Goal: Navigation & Orientation: Understand site structure

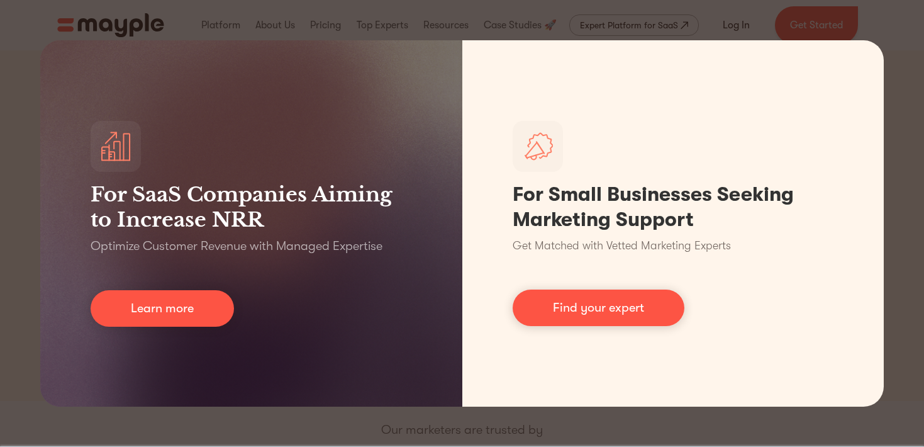
click at [893, 64] on div "For SaaS Companies Aiming to Increase NRR Optimize Customer Revenue with Manage…" at bounding box center [462, 223] width 924 height 447
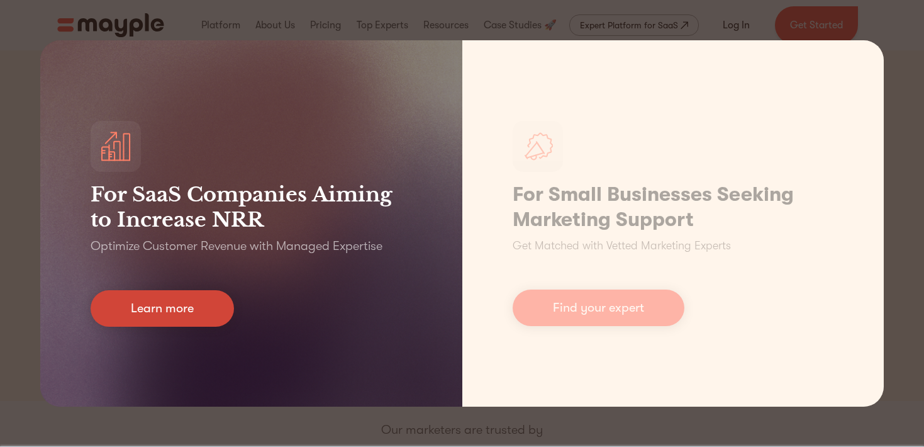
click at [178, 311] on link "Learn more" at bounding box center [162, 308] width 143 height 36
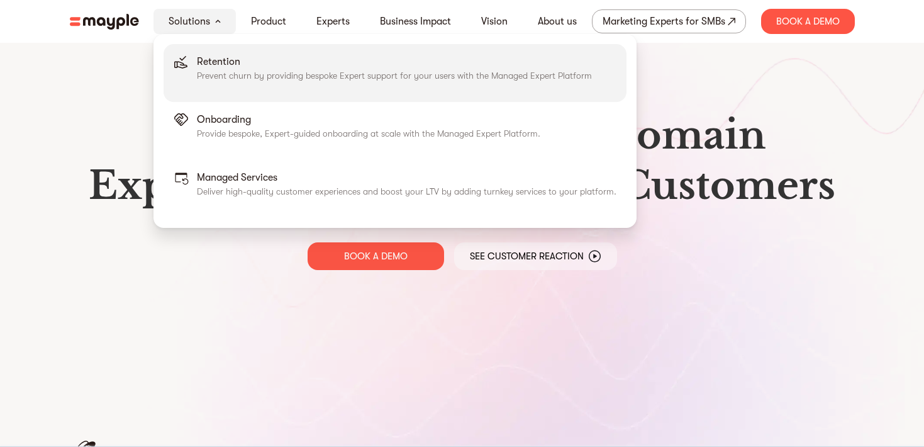
click at [201, 65] on p "Retention" at bounding box center [394, 61] width 395 height 15
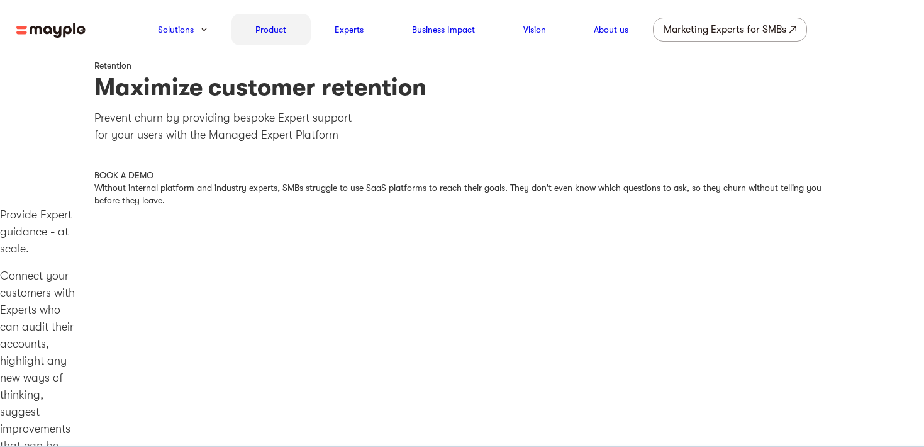
click at [276, 35] on link "Product" at bounding box center [270, 29] width 31 height 15
